Goal: Information Seeking & Learning: Learn about a topic

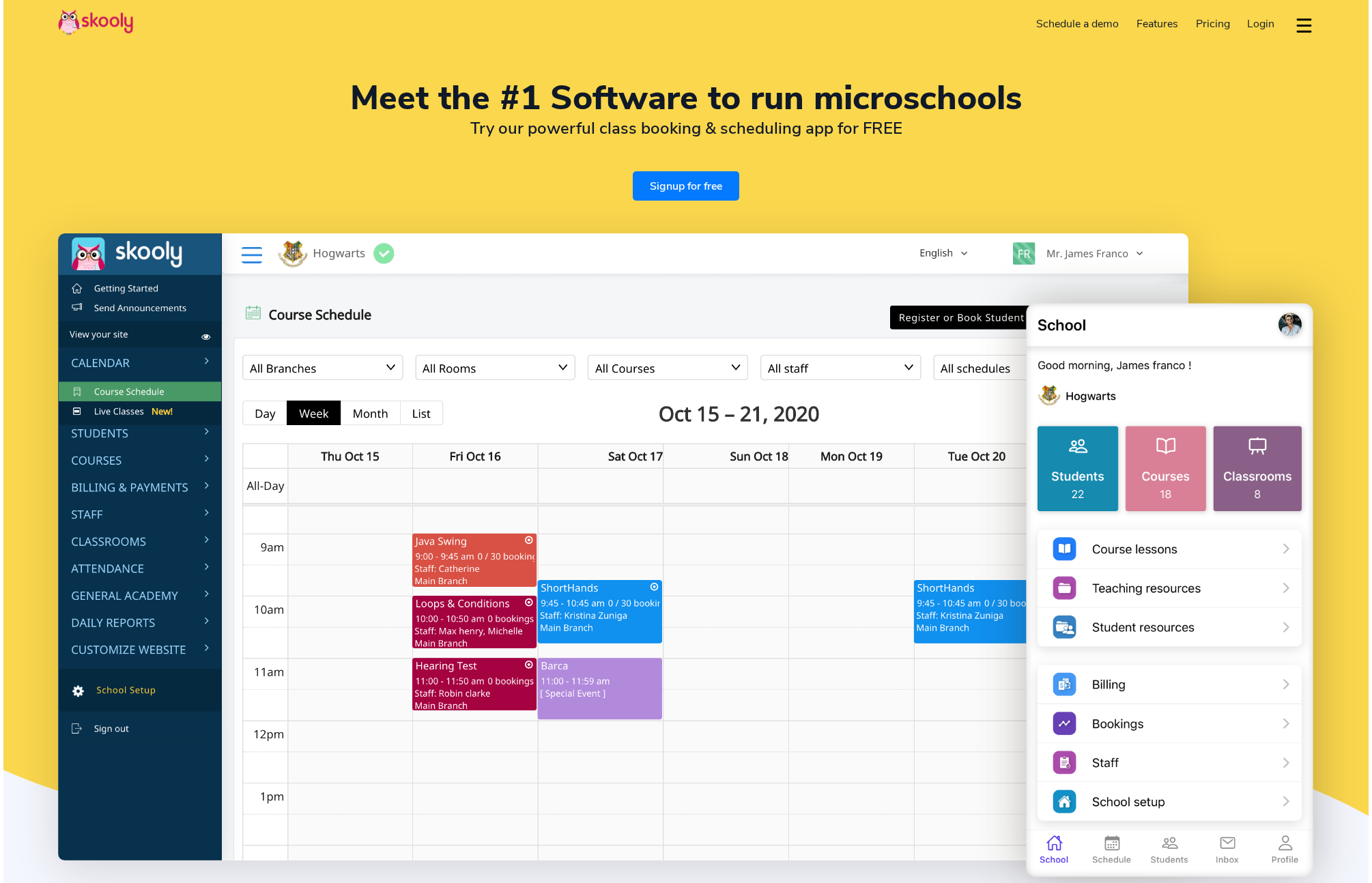
select select "en"
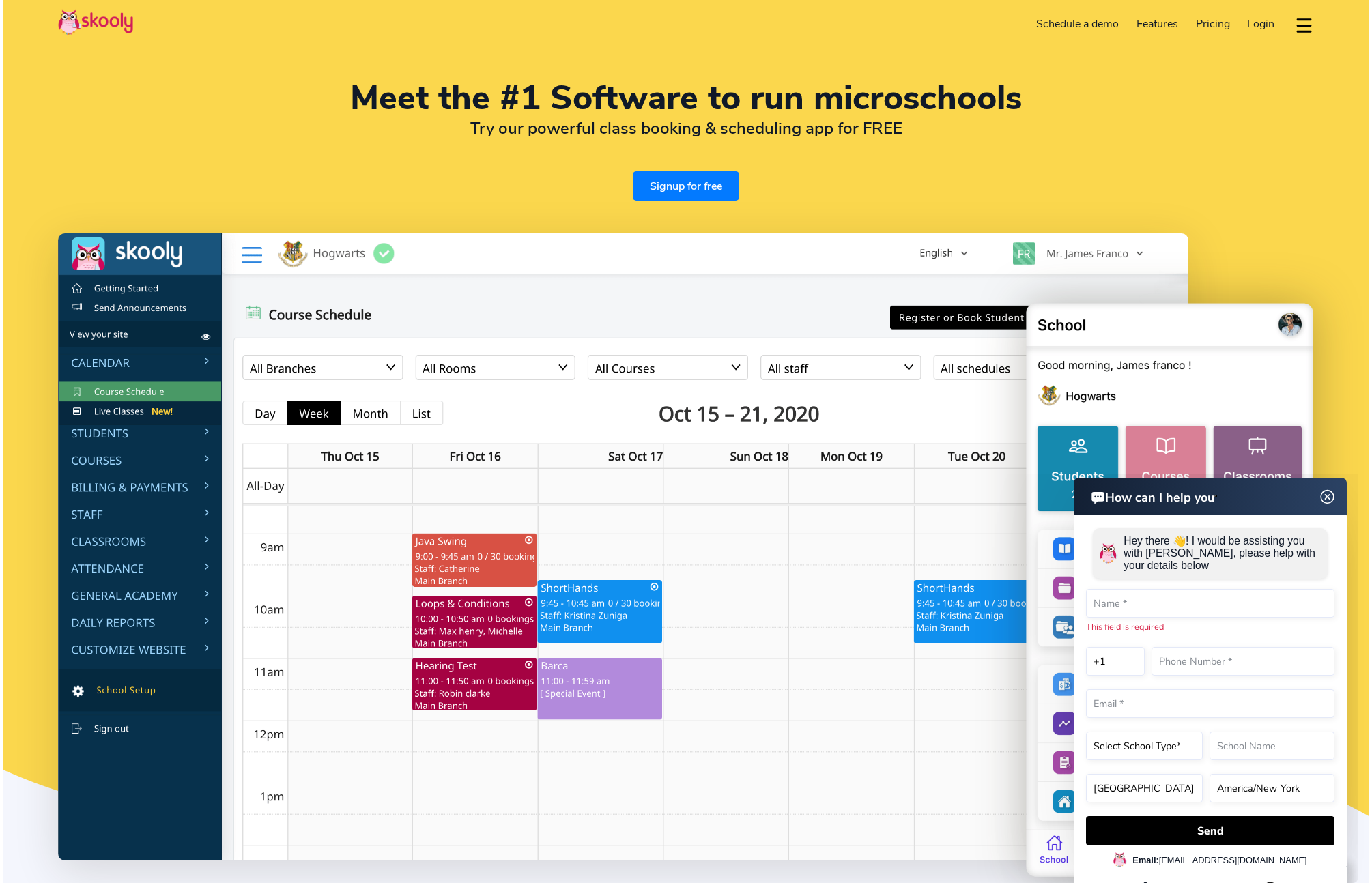
click at [1330, 493] on img at bounding box center [1328, 497] width 26 height 17
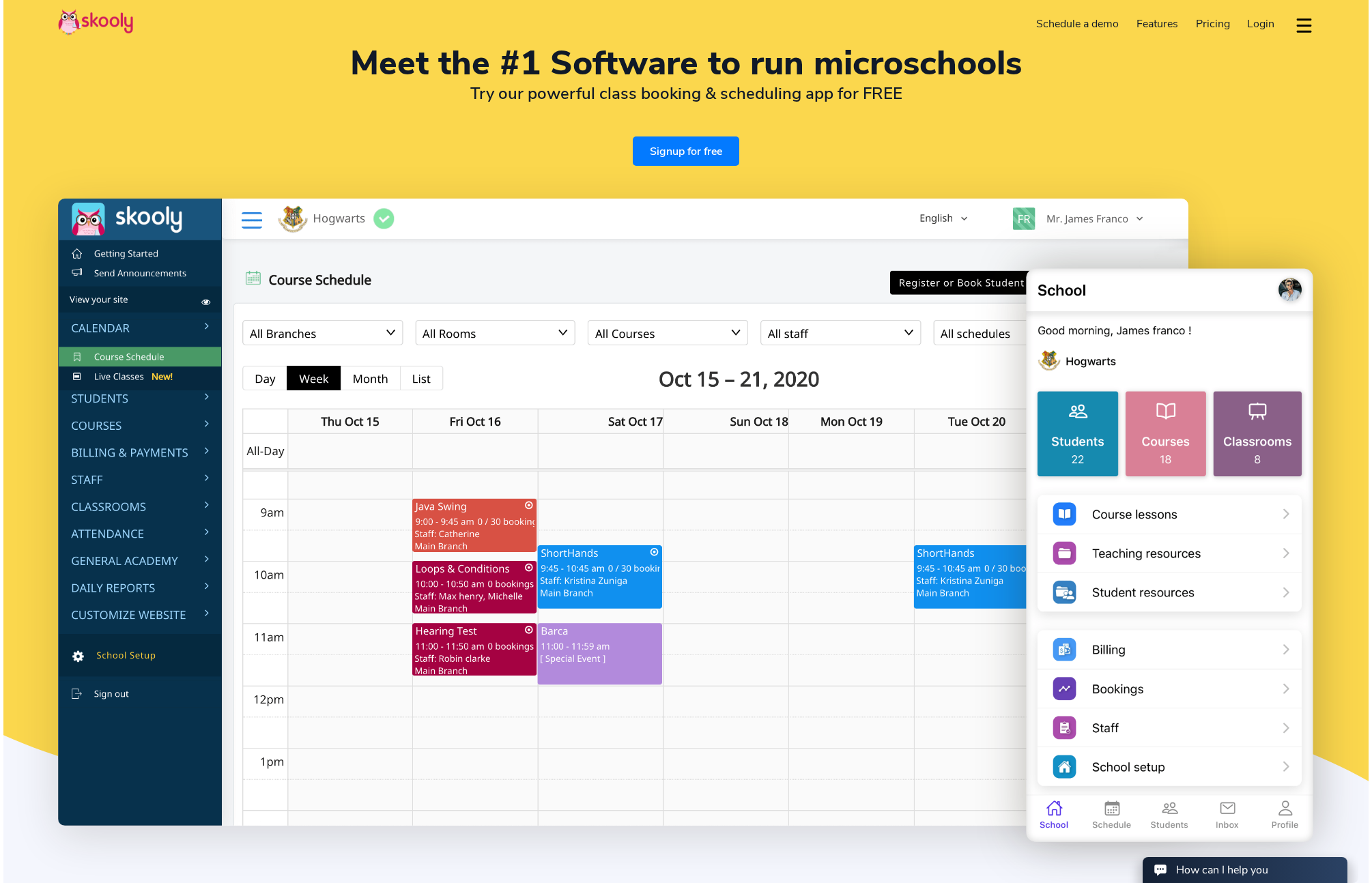
scroll to position [35, 0]
click at [1109, 256] on img at bounding box center [623, 511] width 1131 height 627
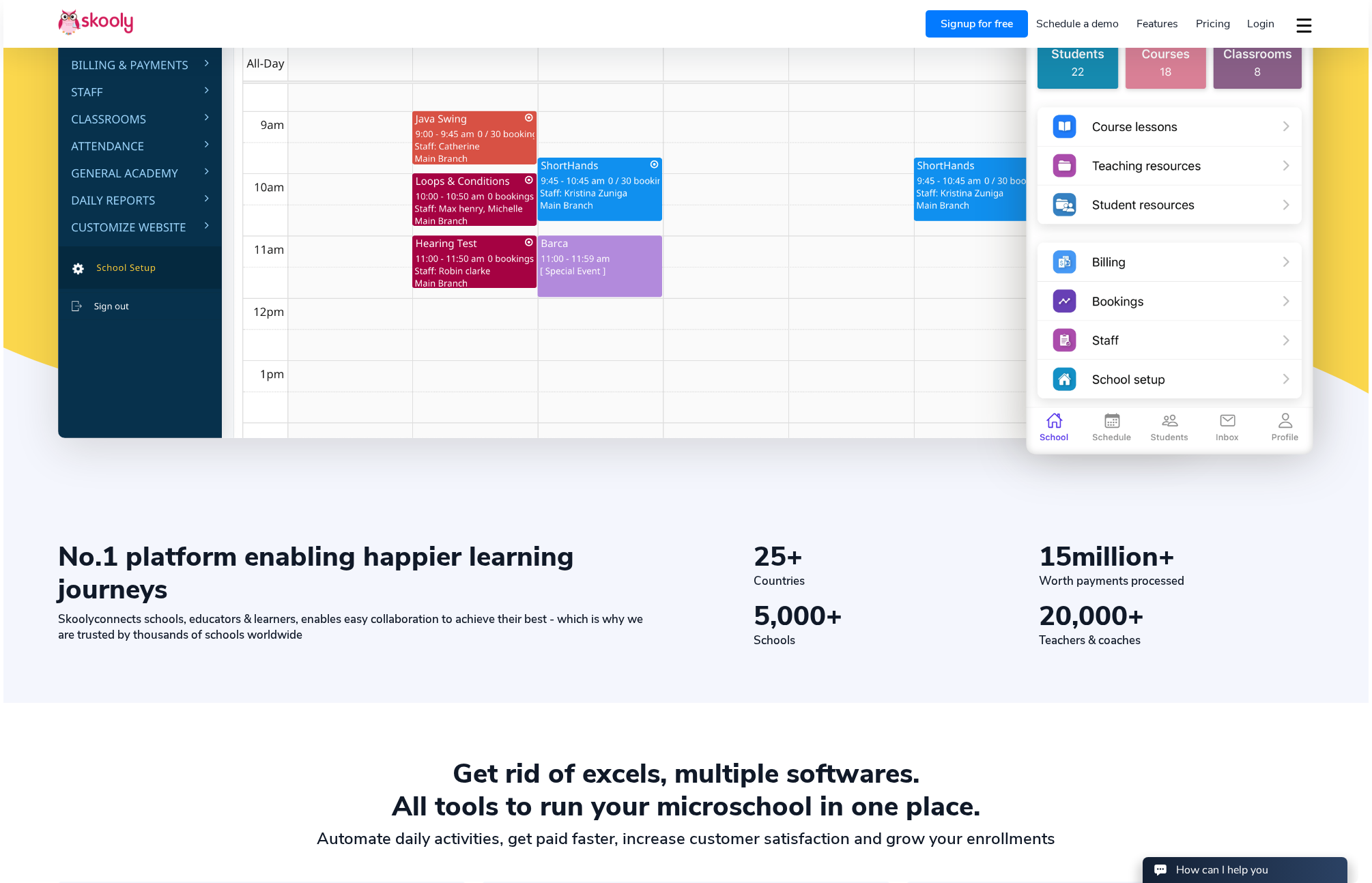
scroll to position [0, 0]
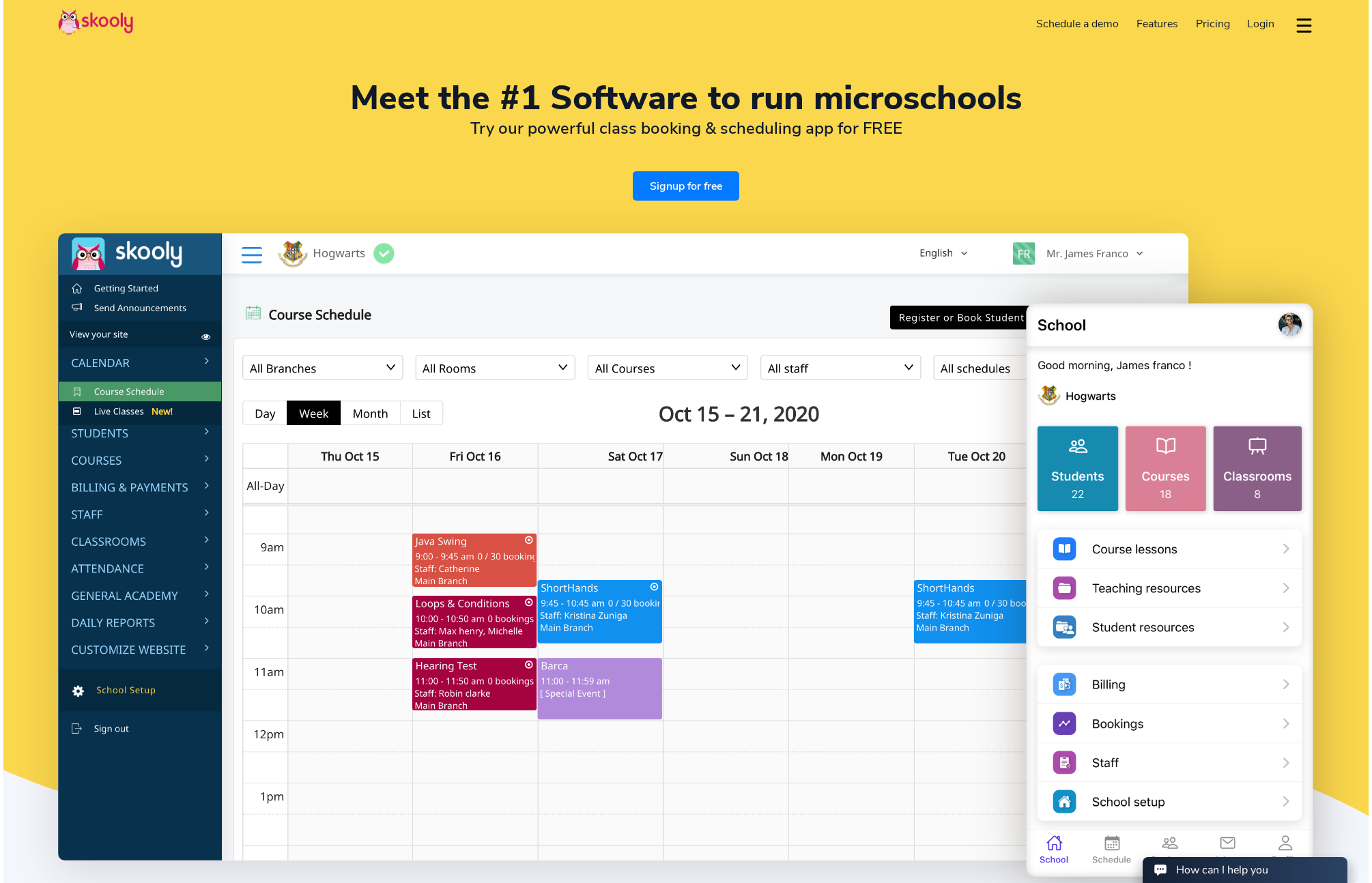
click at [1209, 21] on span "Pricing" at bounding box center [1213, 24] width 34 height 15
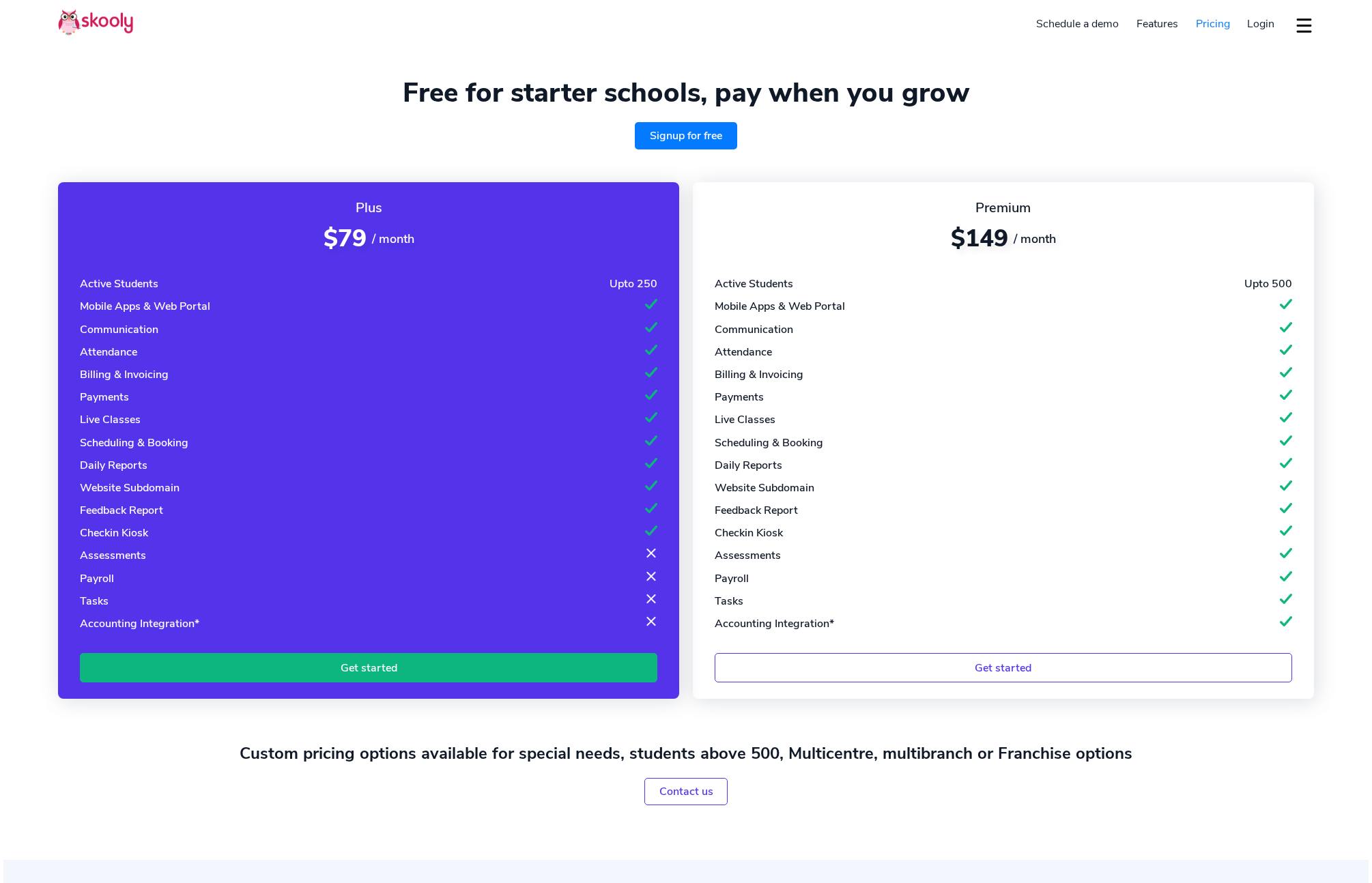
select select "en"
select select "1"
select select "[GEOGRAPHIC_DATA]"
select select "America/New_York"
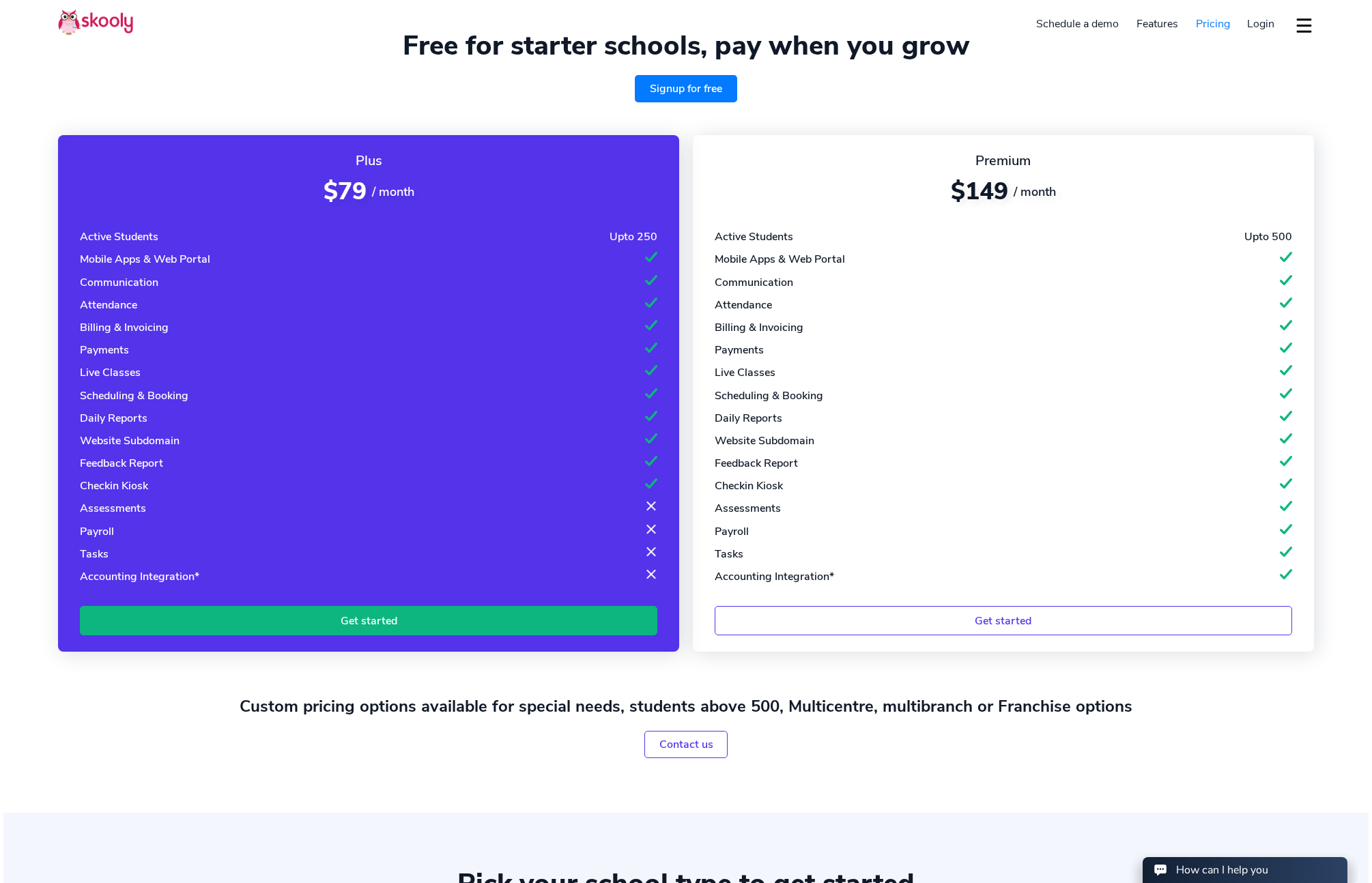
scroll to position [69, 0]
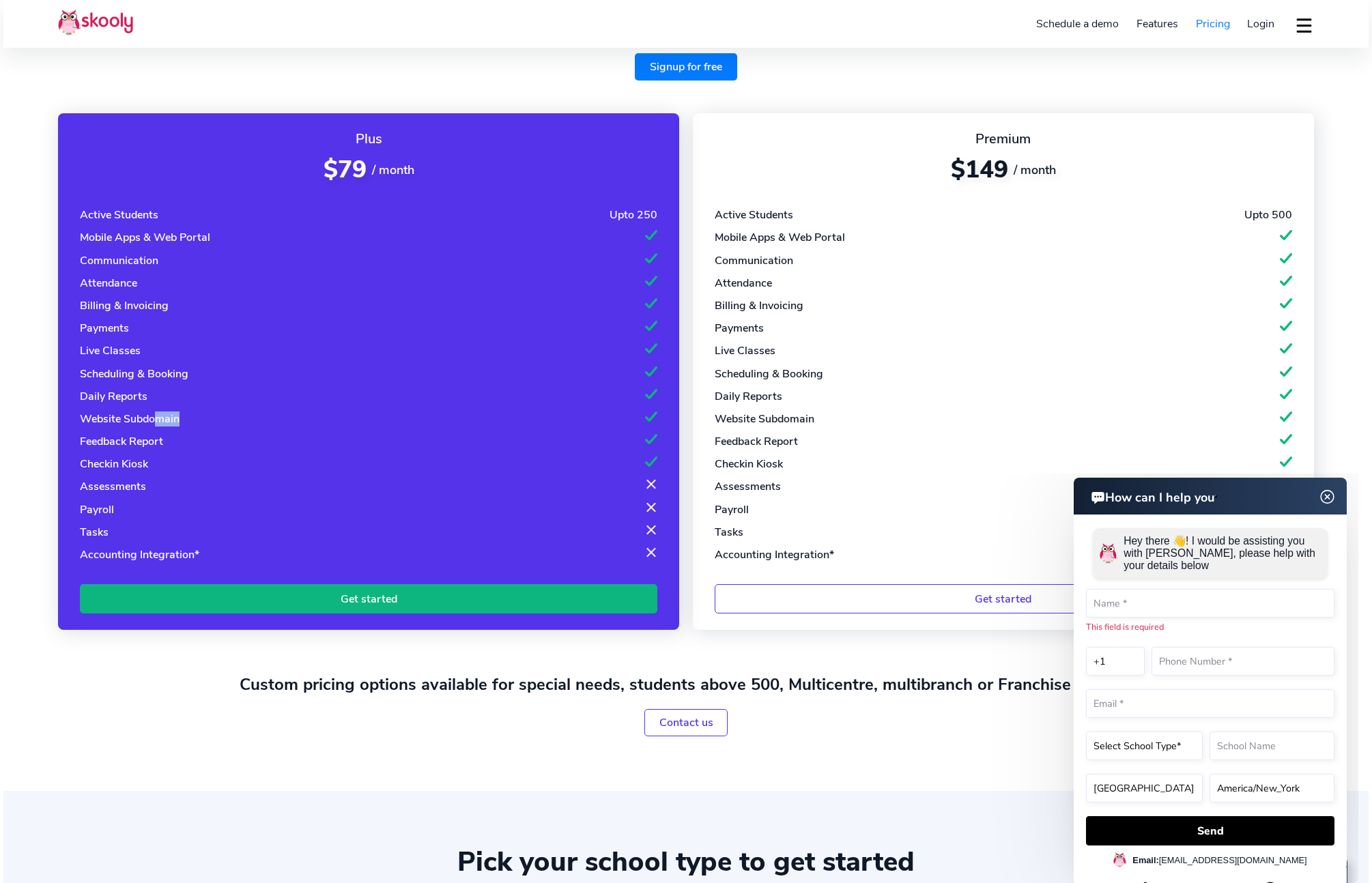
drag, startPoint x: 170, startPoint y: 416, endPoint x: 662, endPoint y: 419, distance: 492.0
click at [662, 419] on div "Plus $79 / month Active Students Upto 250 Mobile Apps & Web Portal Communicatio…" at bounding box center [368, 371] width 621 height 517
click at [1328, 498] on img at bounding box center [1327, 497] width 17 height 26
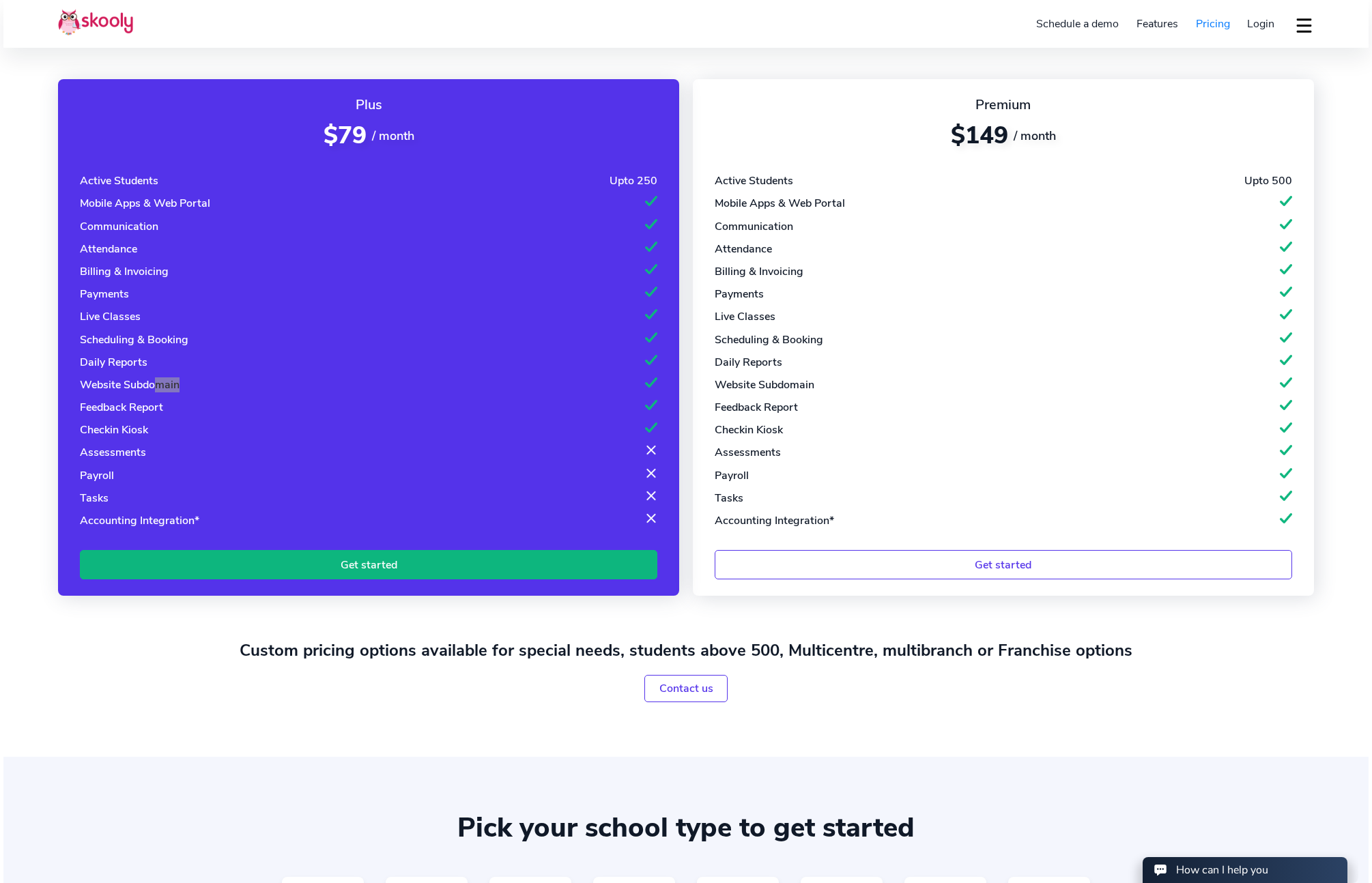
scroll to position [106, 0]
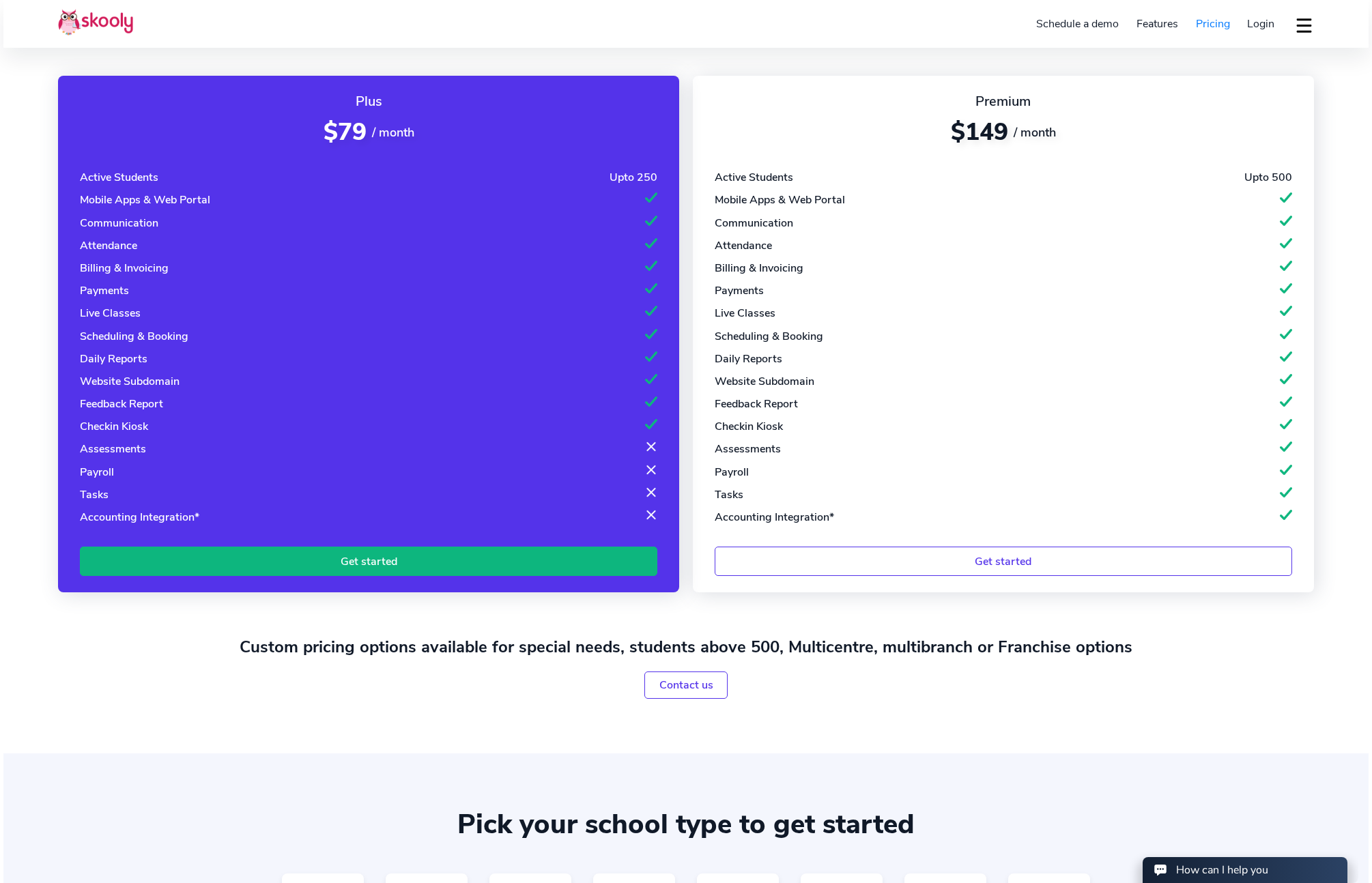
click at [134, 380] on div "Website Subdomain" at bounding box center [129, 382] width 99 height 15
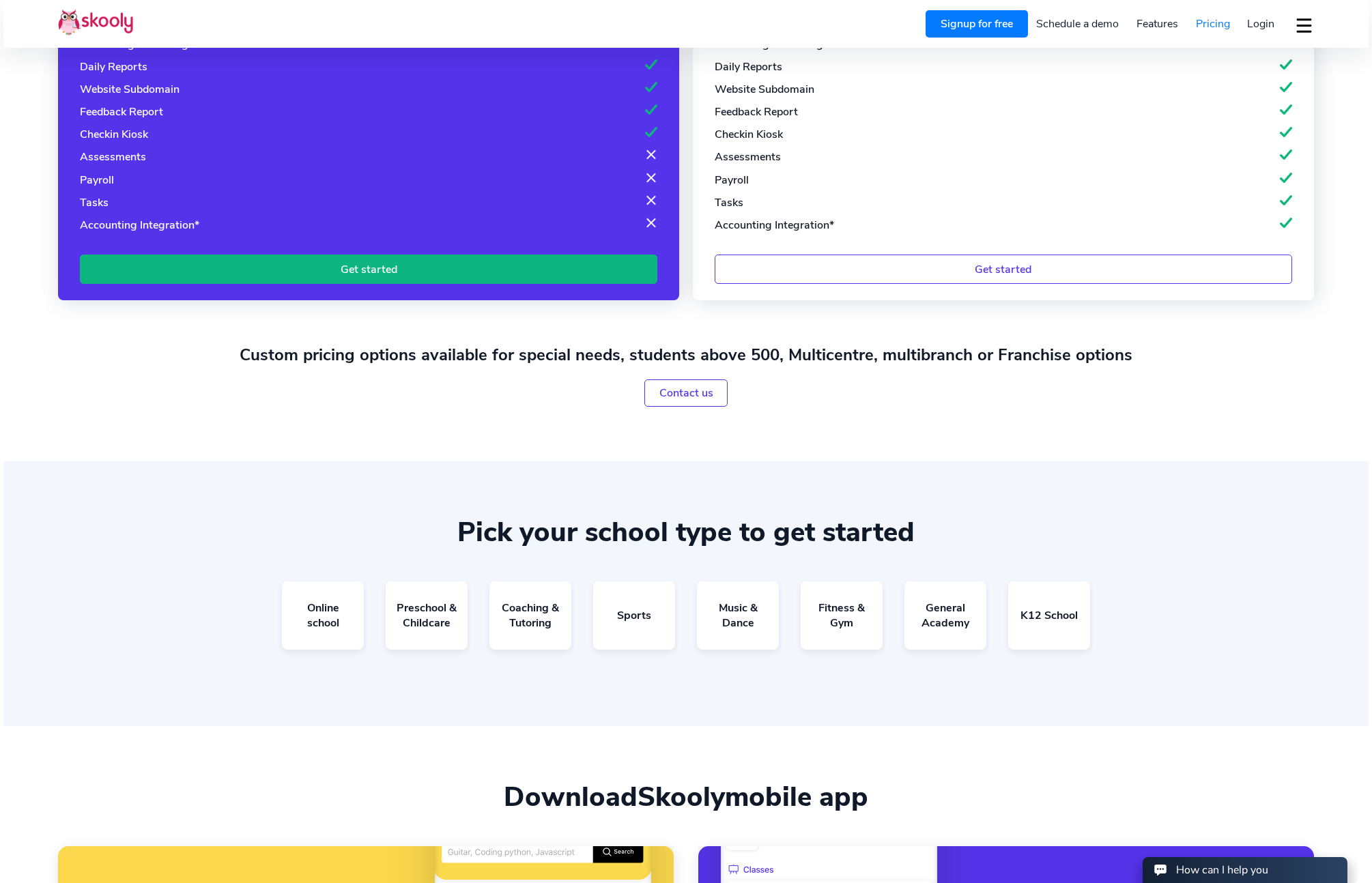
scroll to position [0, 0]
